Goal: Task Accomplishment & Management: Manage account settings

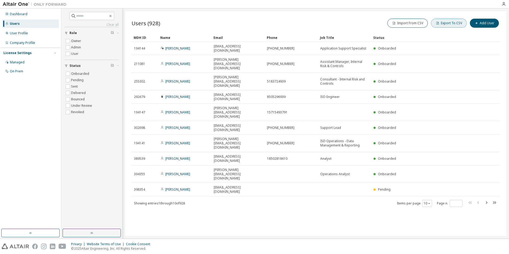
click at [450, 22] on button "Export To CSV" at bounding box center [449, 23] width 36 height 9
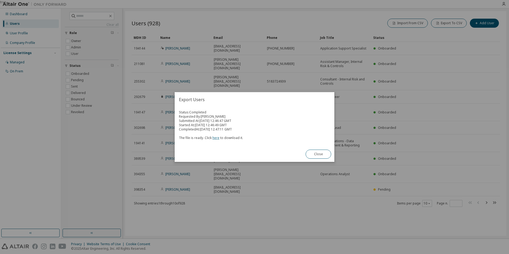
click at [214, 138] on link "here" at bounding box center [216, 138] width 7 height 5
click at [319, 154] on button "Close" at bounding box center [319, 154] width 26 height 9
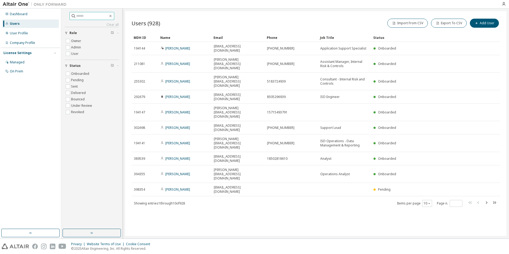
click at [100, 16] on input "text" at bounding box center [92, 15] width 32 height 5
click at [77, 15] on input "text" at bounding box center [92, 15] width 32 height 5
paste input "**********"
type input "**********"
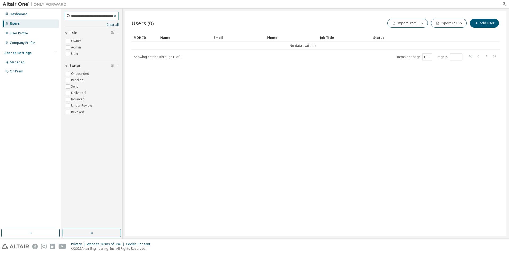
click at [115, 16] on icon "button" at bounding box center [115, 16] width 4 height 4
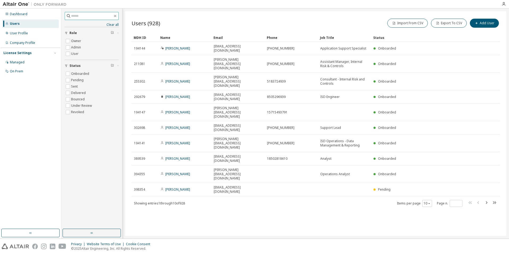
click at [104, 16] on input "text" at bounding box center [92, 15] width 42 height 5
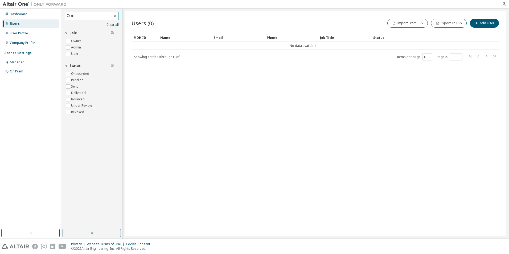
type input "*"
click at [82, 14] on input "text" at bounding box center [92, 15] width 42 height 5
paste input "*****"
drag, startPoint x: 82, startPoint y: 17, endPoint x: 29, endPoint y: 21, distance: 53.7
click at [29, 21] on div "Dashboard Users User Profile Company Profile License Settings Managed On Prem *…" at bounding box center [254, 124] width 509 height 230
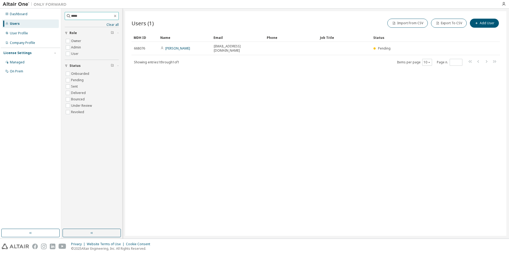
paste input "**"
drag, startPoint x: 85, startPoint y: 18, endPoint x: 26, endPoint y: 18, distance: 59.6
click at [26, 18] on div "Dashboard Users User Profile Company Profile License Settings Managed On Prem *…" at bounding box center [254, 124] width 509 height 230
paste input "text"
drag, startPoint x: 85, startPoint y: 17, endPoint x: 18, endPoint y: 29, distance: 68.8
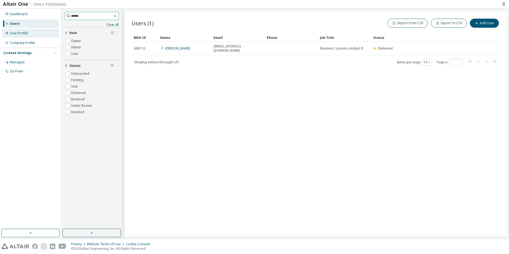
click at [18, 29] on div "Dashboard Users User Profile Company Profile License Settings Managed On Prem *…" at bounding box center [254, 124] width 509 height 230
paste input "***"
drag, startPoint x: 95, startPoint y: 15, endPoint x: -1, endPoint y: 18, distance: 96.4
click at [0, 18] on html "Dashboard Users User Profile Company Profile License Settings Managed On Prem *…" at bounding box center [254, 127] width 509 height 254
paste input "**********"
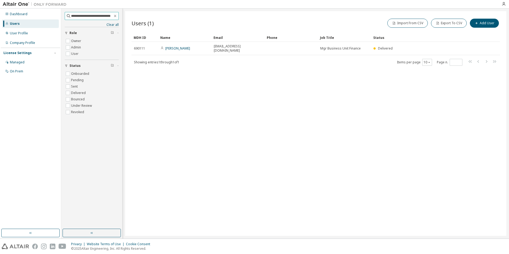
scroll to position [0, 6]
type input "**********"
click at [115, 16] on icon "button" at bounding box center [115, 16] width 4 height 4
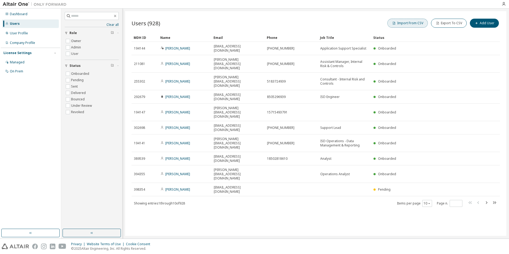
click at [417, 23] on button "Import From CSV" at bounding box center [407, 23] width 40 height 9
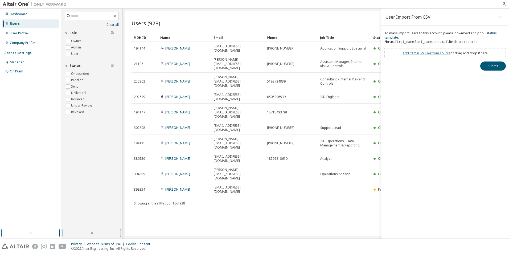
click at [436, 53] on link "Add item ( CSV File ) from source" at bounding box center [427, 53] width 48 height 5
click at [488, 74] on button "Submit" at bounding box center [493, 75] width 26 height 9
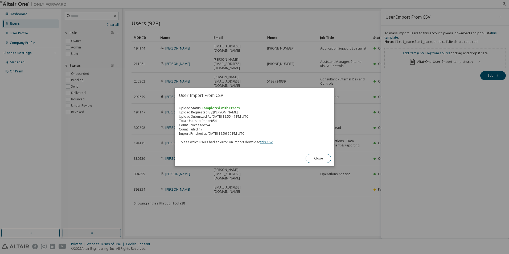
click at [266, 143] on link "this CSV" at bounding box center [266, 142] width 12 height 5
click at [317, 159] on button "Close" at bounding box center [319, 158] width 26 height 9
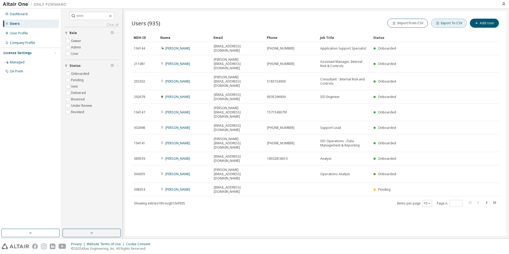
click at [453, 24] on button "Export To CSV" at bounding box center [449, 23] width 36 height 9
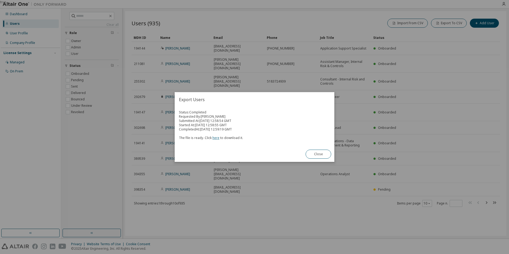
click at [216, 139] on link "here" at bounding box center [216, 138] width 7 height 5
click at [318, 151] on button "Close" at bounding box center [319, 154] width 26 height 9
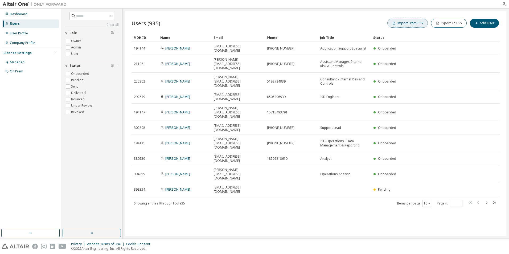
click at [416, 24] on button "Import From CSV" at bounding box center [407, 23] width 40 height 9
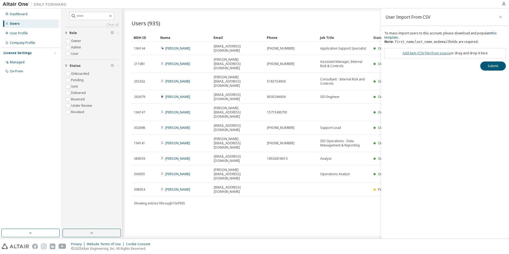
click at [444, 54] on link "Add item ( CSV File ) from source" at bounding box center [427, 53] width 48 height 5
click at [489, 76] on button "Submit" at bounding box center [493, 75] width 26 height 9
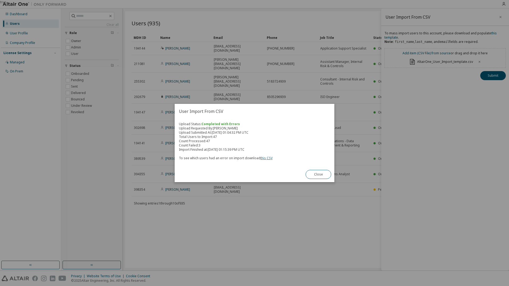
click at [269, 159] on link "this CSV" at bounding box center [266, 158] width 12 height 5
click at [319, 174] on button "Close" at bounding box center [319, 174] width 26 height 9
